Goal: Find specific page/section: Find specific page/section

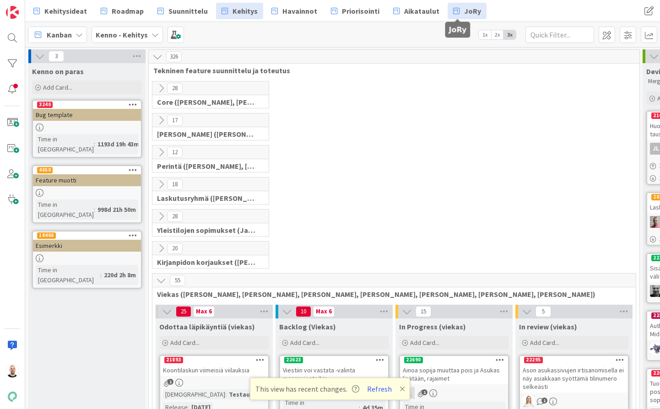
click at [464, 10] on span "JoRy" at bounding box center [472, 10] width 17 height 11
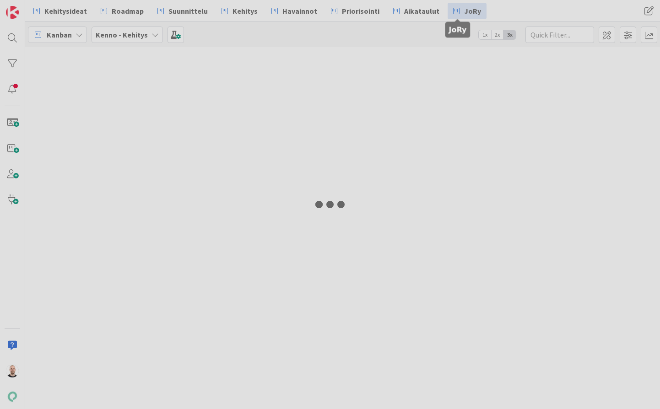
type input "22564"
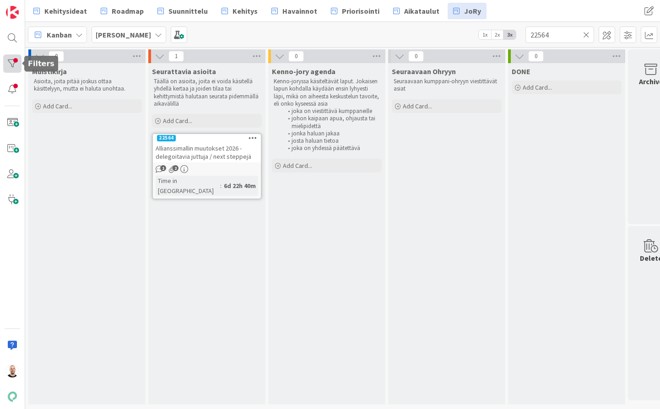
click at [16, 60] on div at bounding box center [12, 63] width 18 height 18
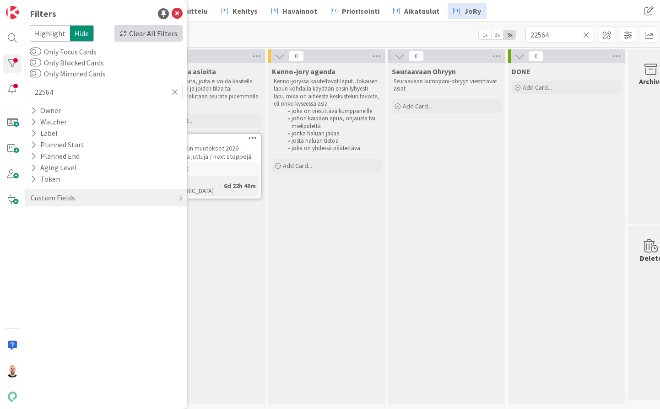
click at [167, 32] on div "Clear All Filters" at bounding box center [148, 33] width 68 height 16
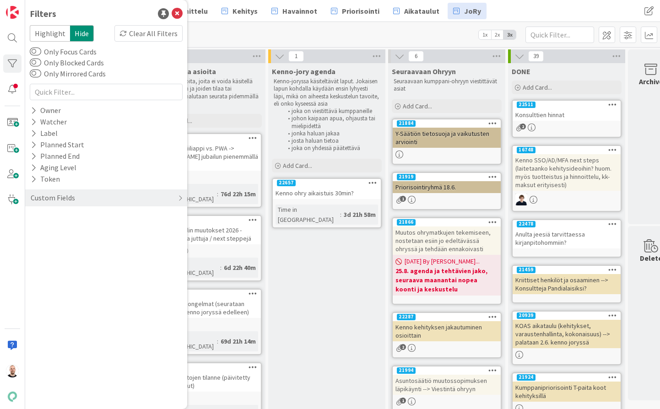
click at [283, 33] on div "Kanban Kenno JoRy 1x 2x 3x" at bounding box center [342, 34] width 635 height 25
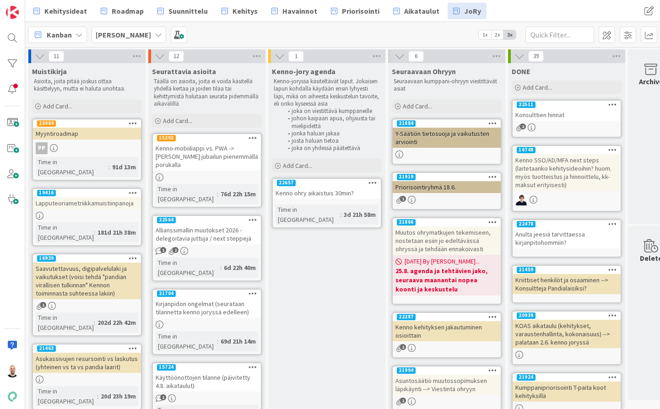
click at [324, 199] on link "22657 Kenno ohry aikaistuis 30min? Time in Column : 3d 21h 58m" at bounding box center [327, 203] width 110 height 50
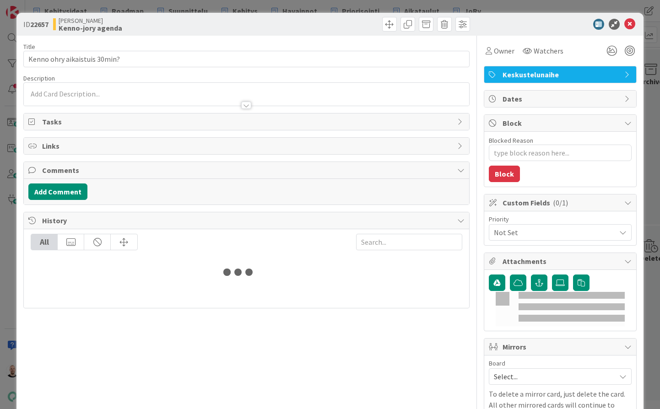
type textarea "x"
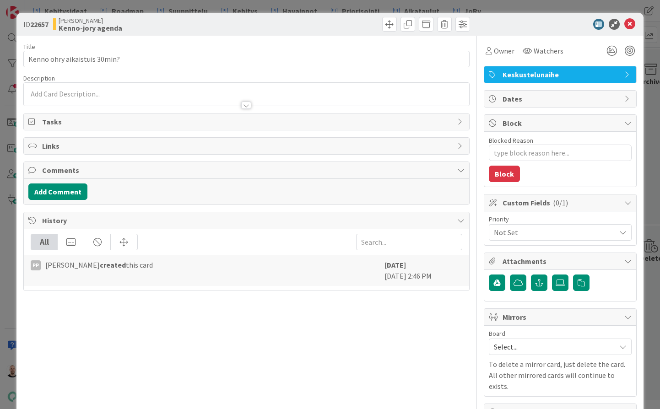
click at [385, 4] on div "ID 22657 Kenno JoRy Kenno-jory agenda Title 28 / 128 Kenno ohry aikaistuis 30mi…" at bounding box center [330, 204] width 660 height 409
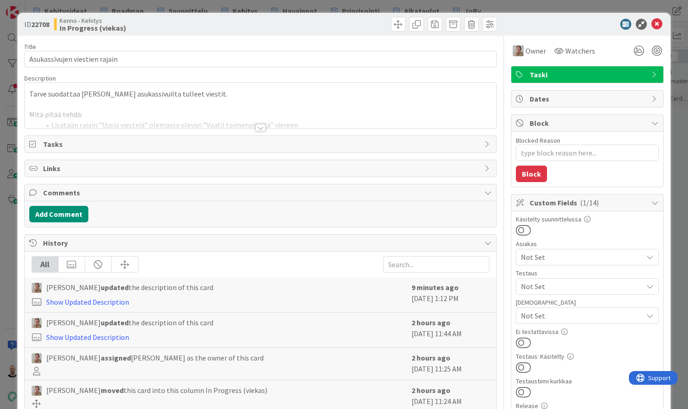
type textarea "x"
click at [259, 128] on div at bounding box center [260, 127] width 10 height 7
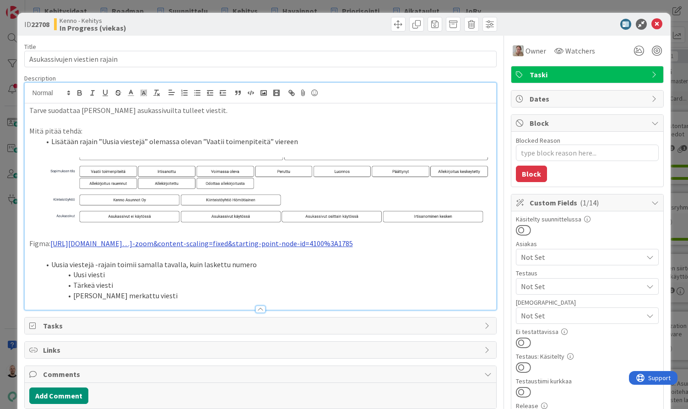
click at [195, 243] on a-zoom=&page-id=0 "https://www.figma.com/proto/0IJ8fGlasErUUd7odgirDN/Sopimushallinta?page-id=0%3A…" at bounding box center [201, 243] width 302 height 9
click at [240, 270] on link "https://www.figma.com/proto/0IJ8fGlasErUUd7odgirDN/Sopimushallinta?content-scal…" at bounding box center [235, 270] width 63 height 12
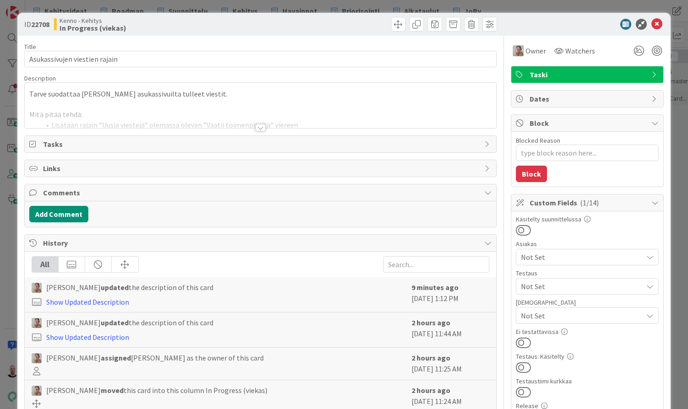
type textarea "x"
click at [259, 128] on div at bounding box center [260, 127] width 10 height 7
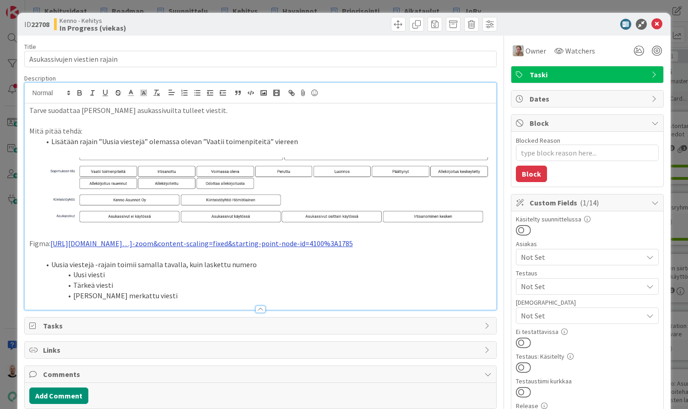
drag, startPoint x: 109, startPoint y: 253, endPoint x: 51, endPoint y: 240, distance: 59.4
click at [51, 240] on p "Figma: https://www.figma.com/proto/0IJ8fGlasErUUd7odgirDN/Sopimushallinta?page-…" at bounding box center [260, 243] width 463 height 11
paste div
click at [122, 248] on link "https://www.figma.com/proto/0IJ8fGlasErUUd7odgirDN/Sopimushallinta?page-id=0%3A…" at bounding box center [86, 243] width 72 height 9
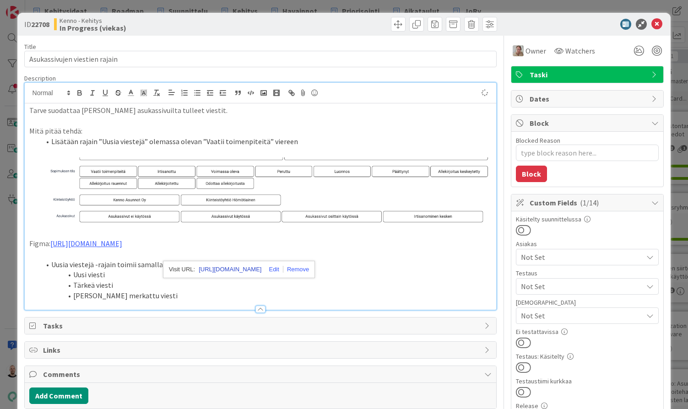
type textarea "x"
click at [261, 269] on link "https://www.figma.com/proto/0IJ8fGlasErUUd7odgirDN/Sopimushallinta?content-scal…" at bounding box center [230, 270] width 63 height 12
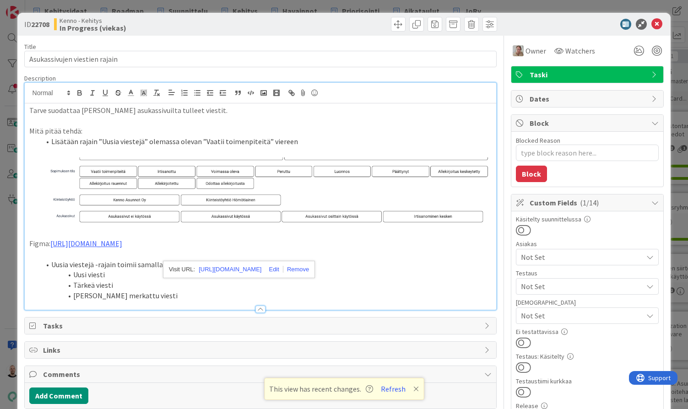
click at [465, 5] on div "ID 22708 Kenno - Kehitys In Progress (viekas) Title 29 / 128 Asukassivujen vies…" at bounding box center [344, 204] width 688 height 409
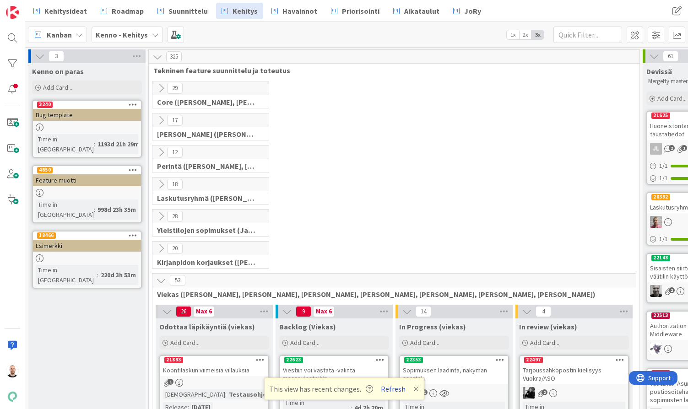
click at [397, 387] on button "Refresh" at bounding box center [393, 389] width 31 height 12
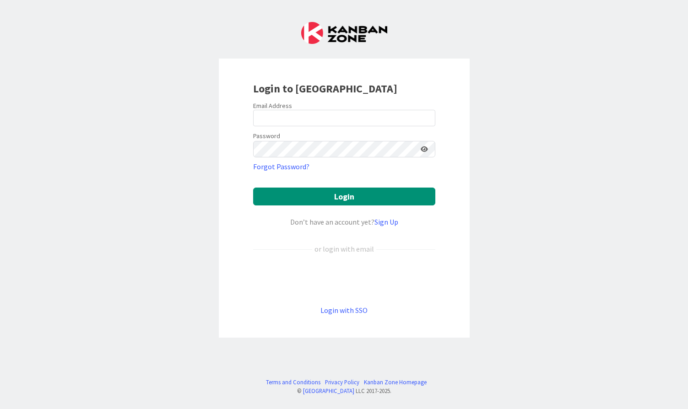
click at [507, 147] on div "Login to [GEOGRAPHIC_DATA] Email Address Password Forgot Password? Login Don’t …" at bounding box center [344, 204] width 688 height 409
click at [326, 119] on input "email" at bounding box center [344, 118] width 182 height 16
type input "[EMAIL_ADDRESS][PERSON_NAME][PERSON_NAME][DOMAIN_NAME]"
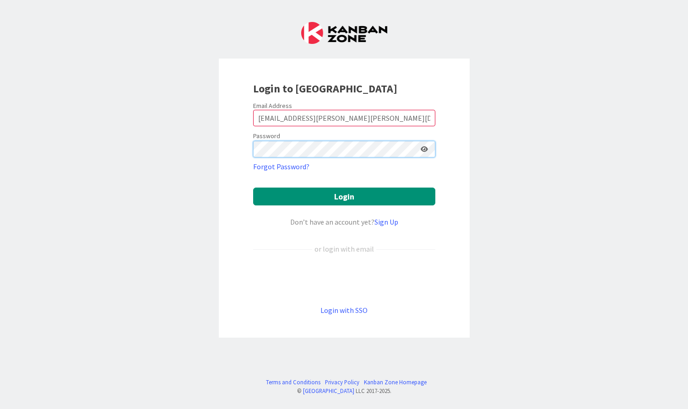
click at [344, 196] on button "Login" at bounding box center [344, 197] width 182 height 18
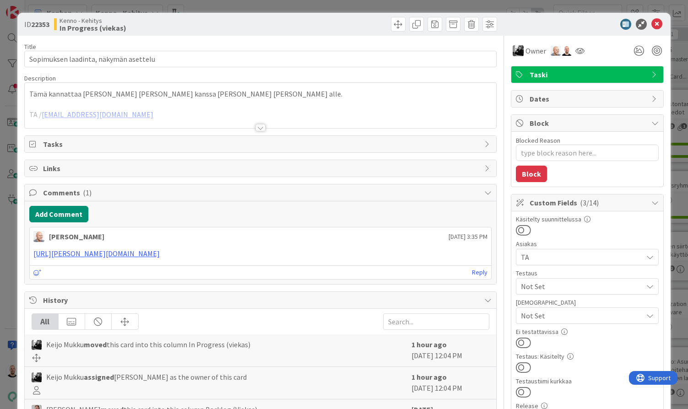
type textarea "x"
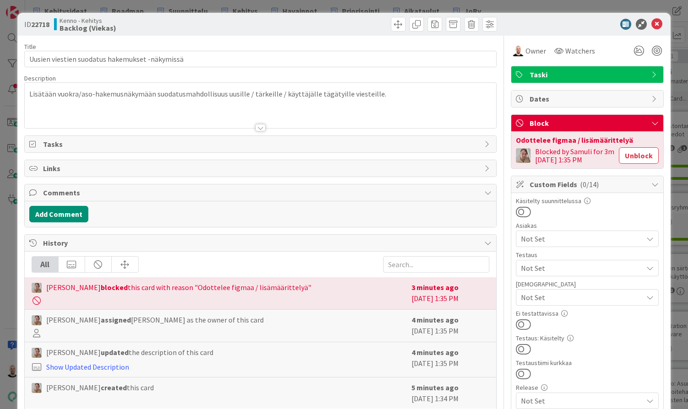
click at [261, 129] on div at bounding box center [260, 127] width 10 height 7
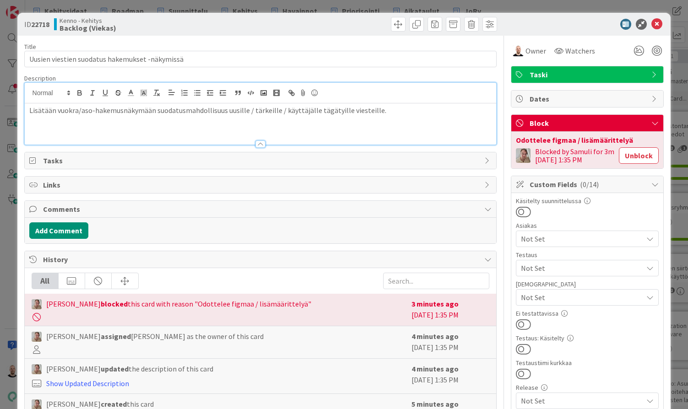
click at [346, 131] on div "Lisätään vuokra/aso-hakemusnäkymään suodatusmahdollisuus uusille / tärkeille / …" at bounding box center [261, 123] width 472 height 41
click at [164, 131] on p "Hakemuksen status -kohtaan ensimmäiseksi: "Uusia viestejä"" at bounding box center [260, 131] width 463 height 11
click at [319, 3] on div "ID 22718 Kenno - Kehitys Backlog (Viekas) Title 46 / 128 Uusien viestien suodat…" at bounding box center [344, 204] width 688 height 409
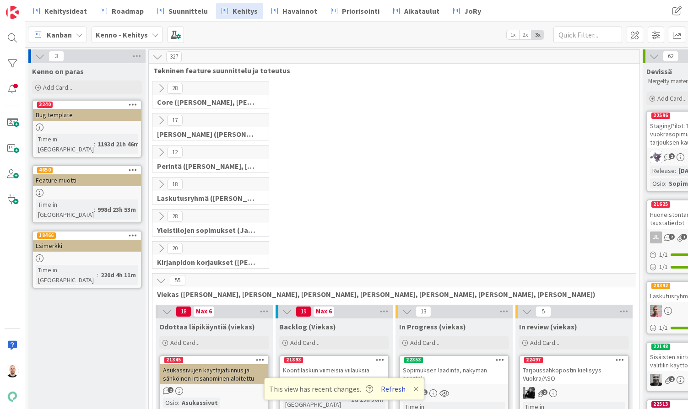
click at [396, 389] on button "Refresh" at bounding box center [393, 389] width 31 height 12
